Goal: Information Seeking & Learning: Learn about a topic

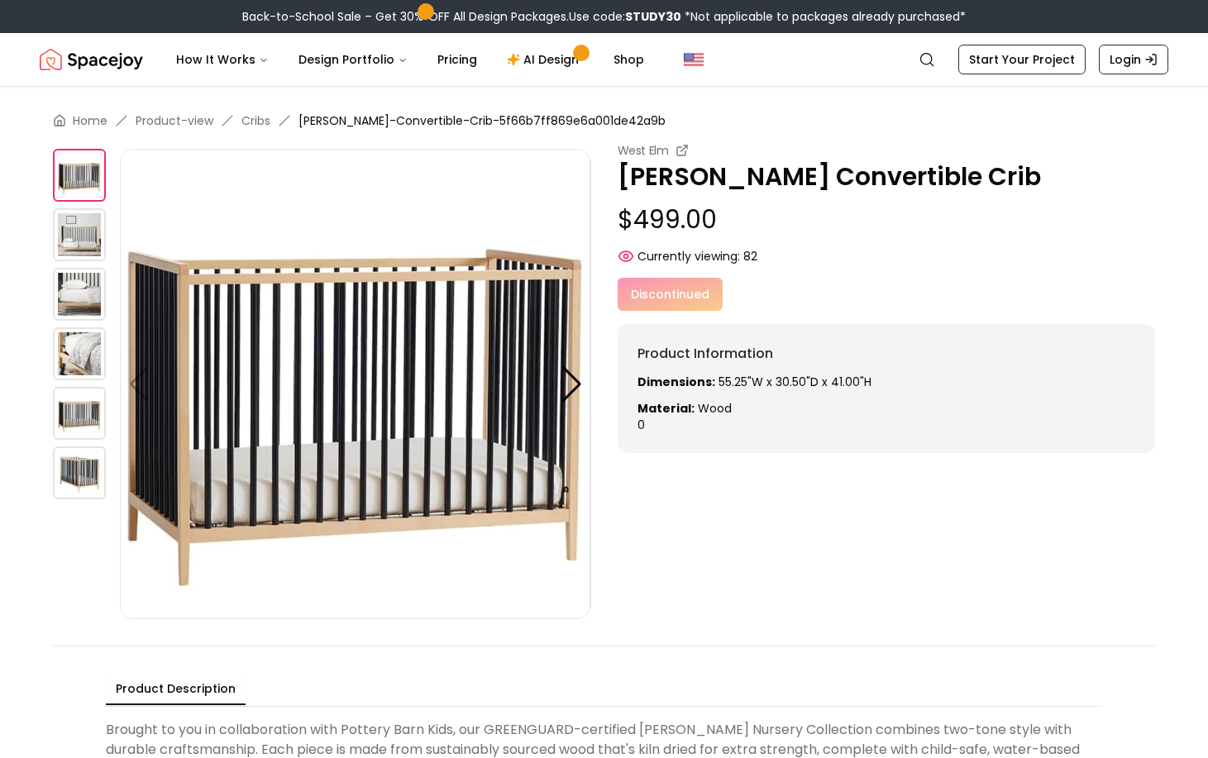
click at [79, 304] on img at bounding box center [79, 294] width 53 height 53
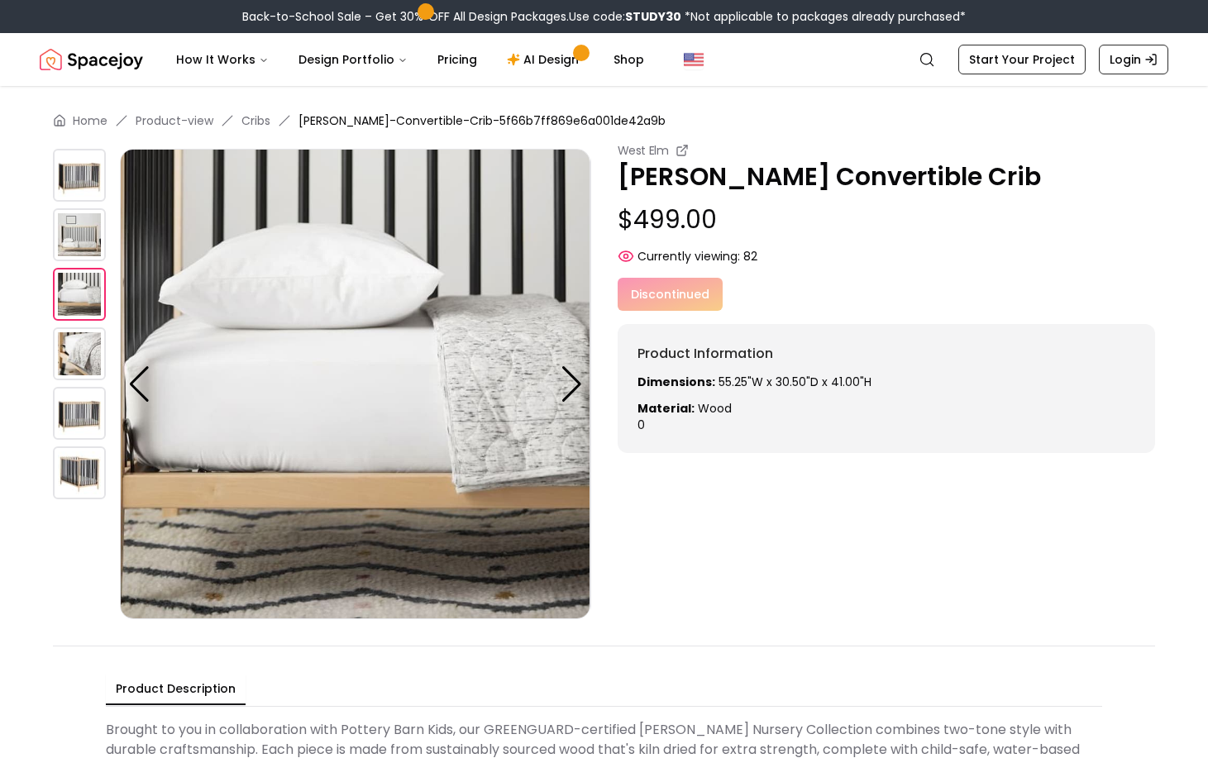
click at [68, 240] on img at bounding box center [79, 234] width 53 height 53
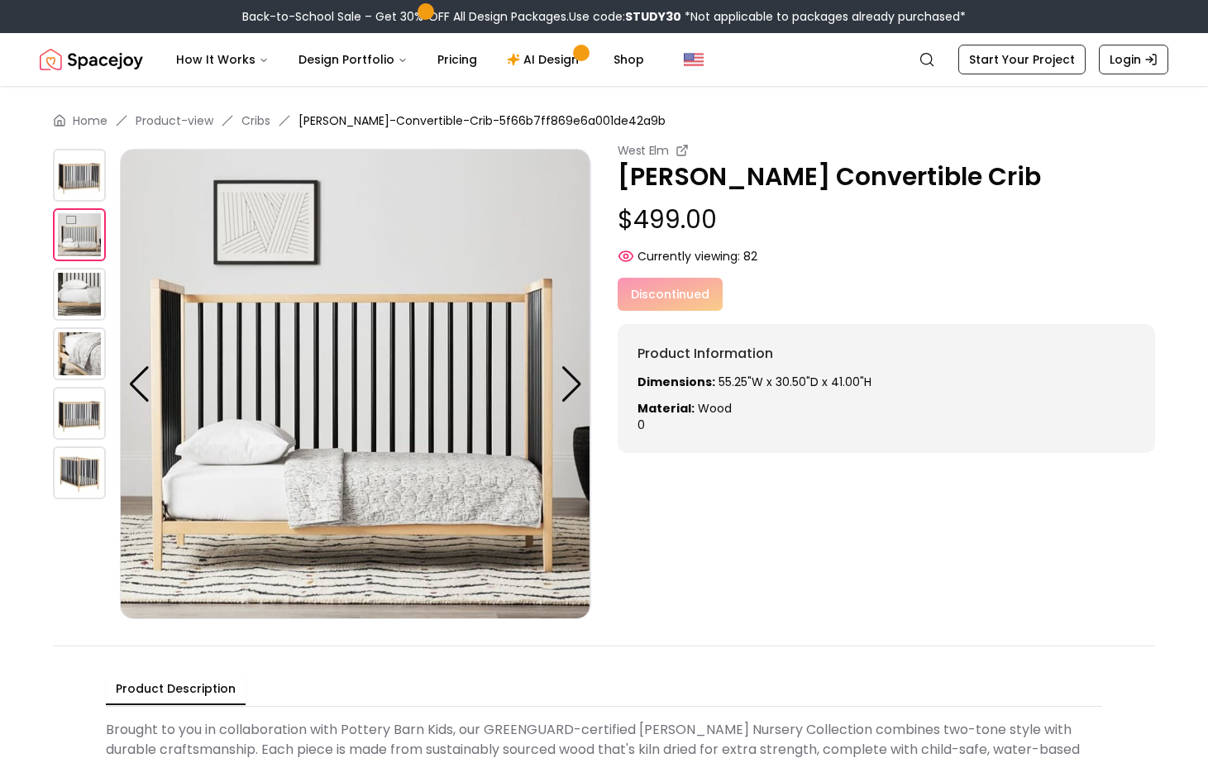
click at [659, 286] on div "Discontinued" at bounding box center [887, 294] width 538 height 33
click at [678, 152] on icon at bounding box center [681, 150] width 13 height 13
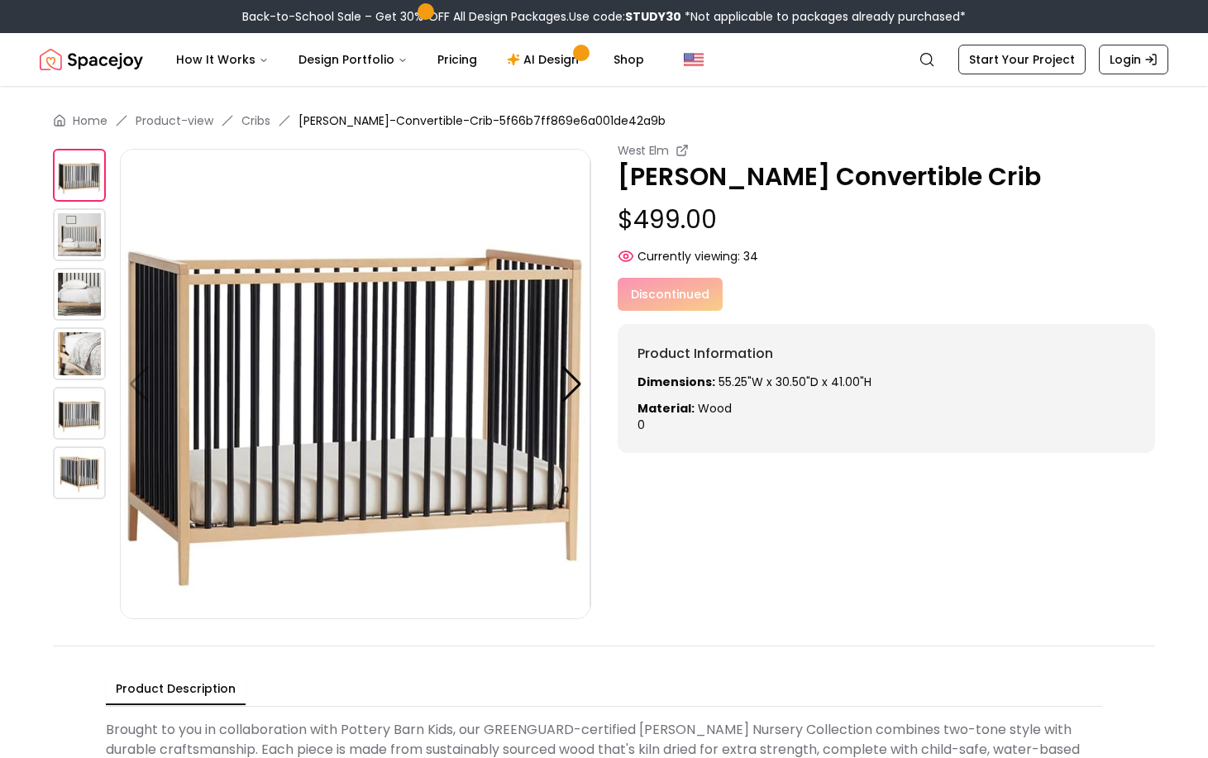
click at [74, 228] on img at bounding box center [79, 234] width 53 height 53
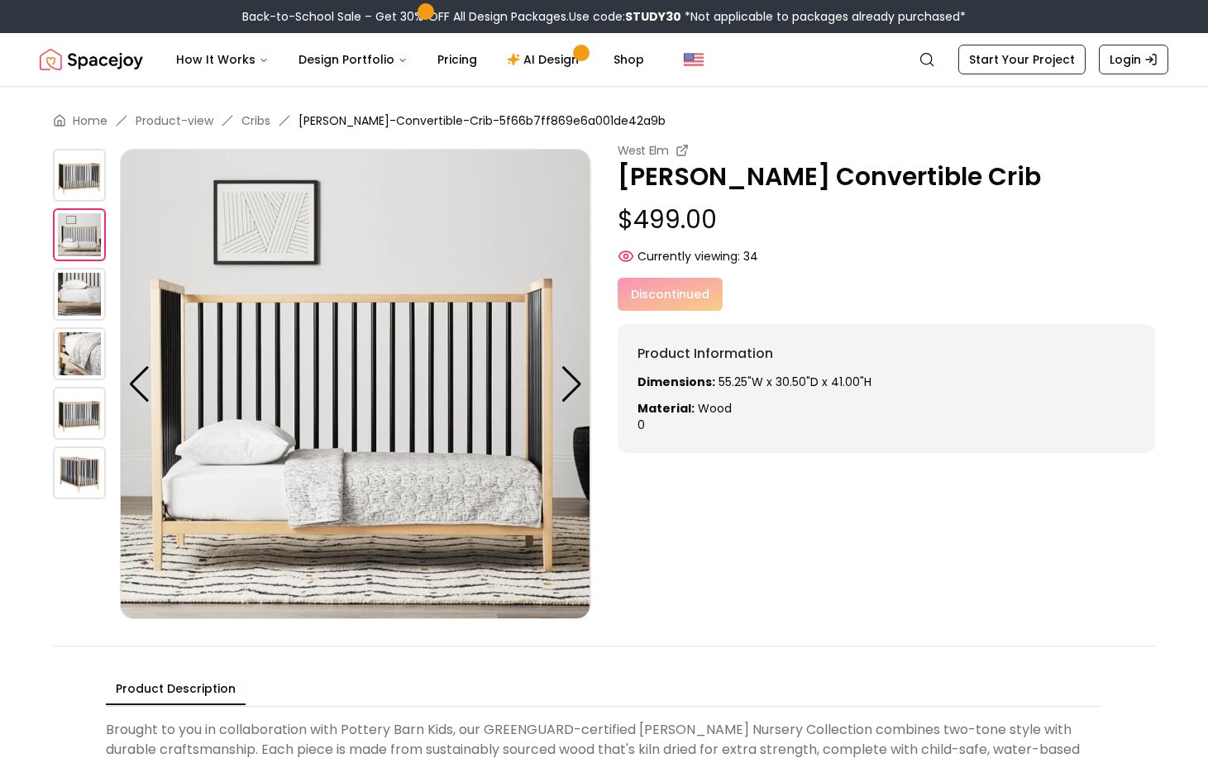
click at [81, 271] on img at bounding box center [79, 294] width 53 height 53
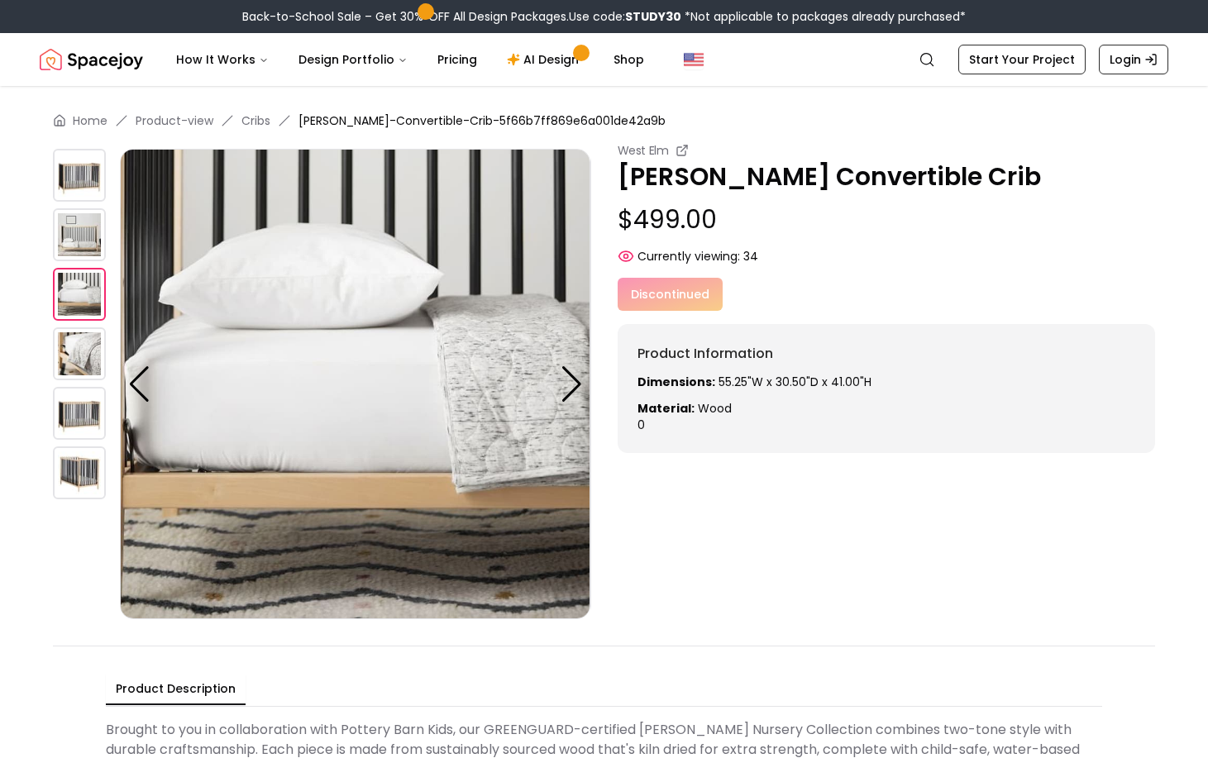
click at [76, 236] on img at bounding box center [79, 234] width 53 height 53
